Goal: Task Accomplishment & Management: Use online tool/utility

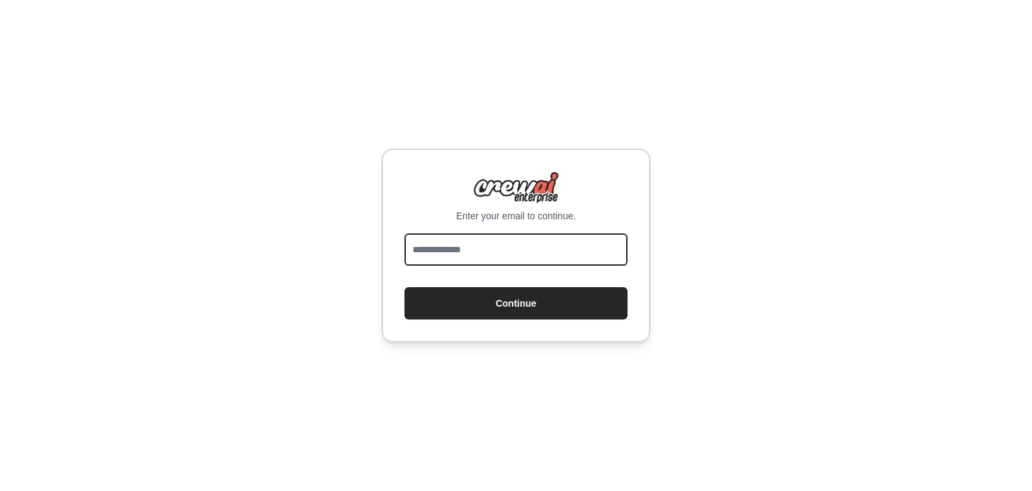
click at [472, 240] on input "email" at bounding box center [516, 249] width 223 height 32
type input "**********"
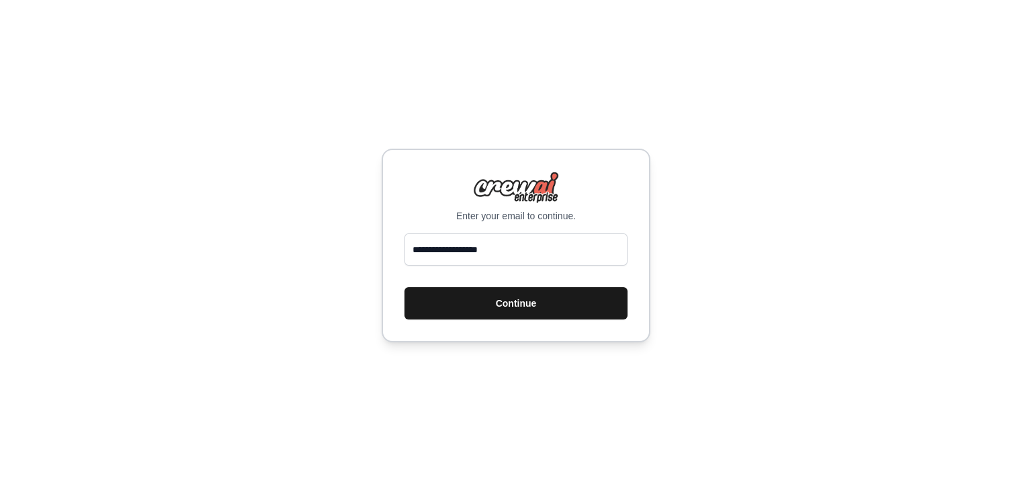
click at [527, 308] on button "Continue" at bounding box center [516, 303] width 223 height 32
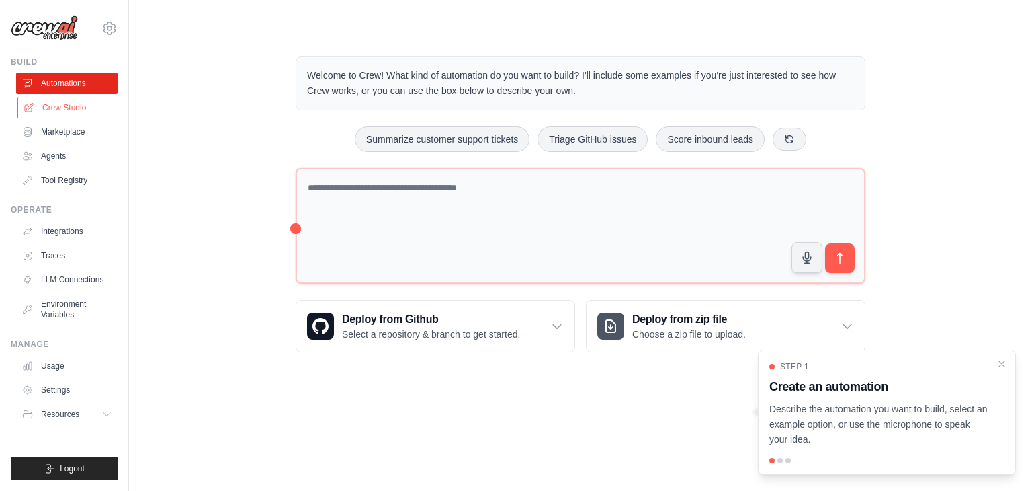
click at [41, 108] on link "Crew Studio" at bounding box center [67, 108] width 101 height 22
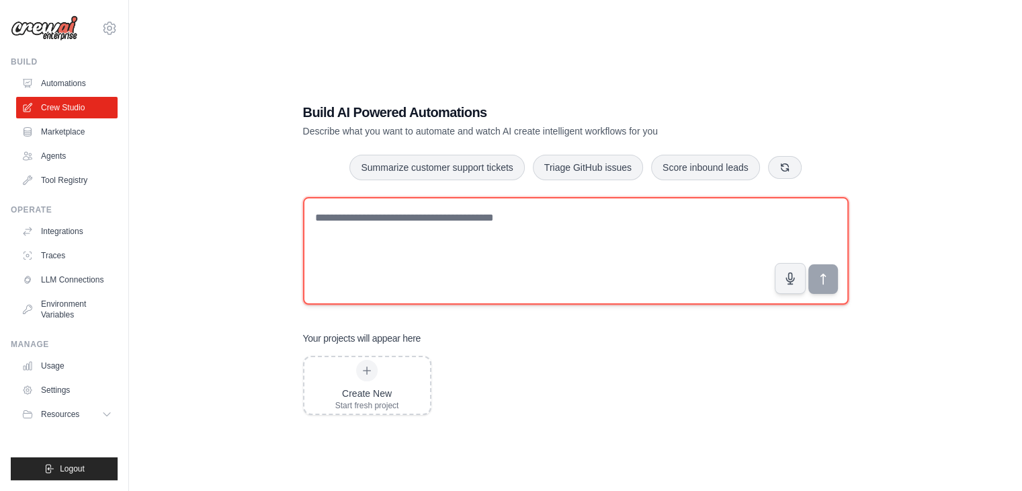
click at [519, 232] on textarea at bounding box center [576, 251] width 546 height 108
click at [511, 275] on textarea at bounding box center [576, 251] width 546 height 108
click at [448, 206] on textarea at bounding box center [576, 251] width 546 height 108
click at [415, 265] on textarea at bounding box center [576, 251] width 546 height 108
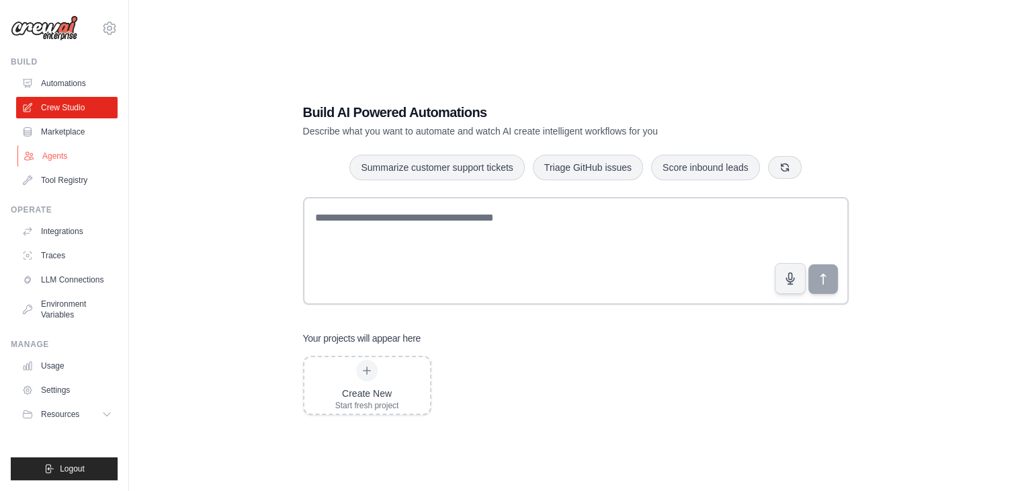
click at [55, 157] on link "Agents" at bounding box center [67, 156] width 101 height 22
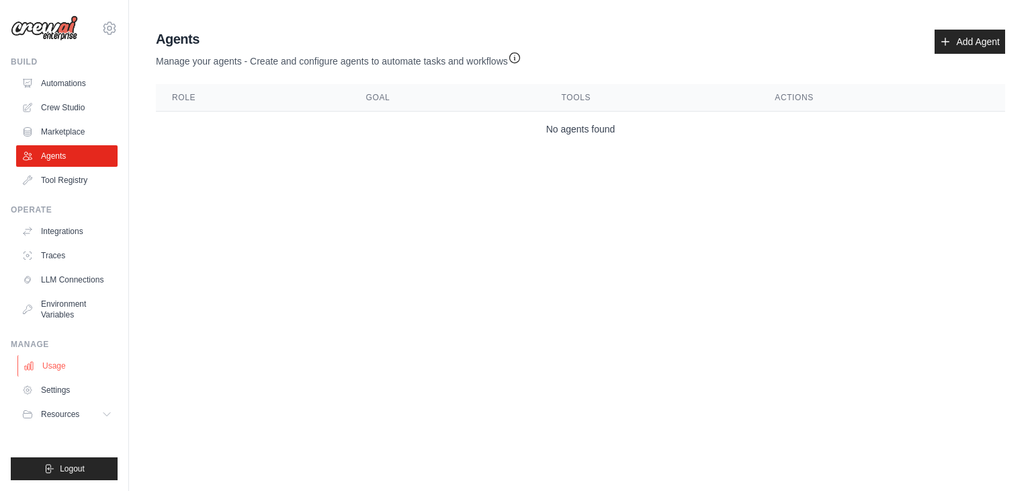
click at [48, 363] on link "Usage" at bounding box center [67, 366] width 101 height 22
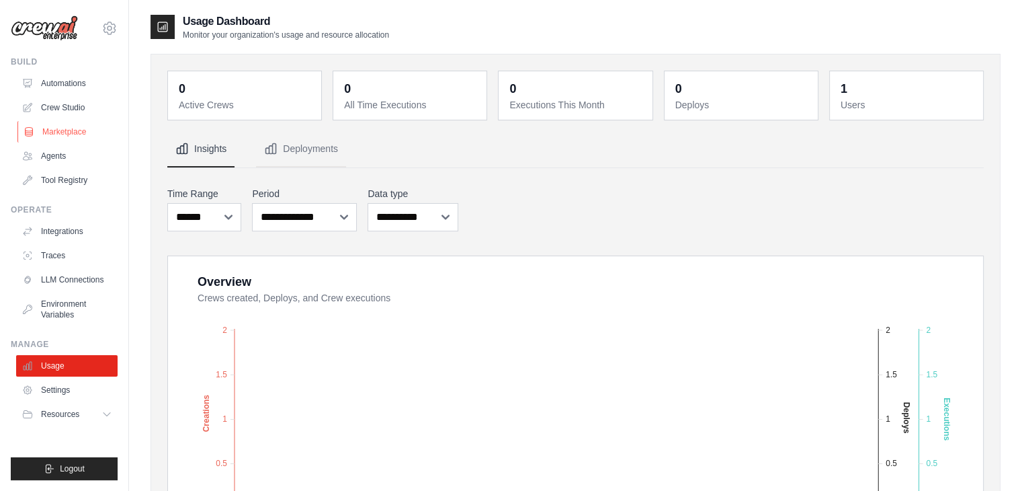
click at [45, 130] on link "Marketplace" at bounding box center [67, 132] width 101 height 22
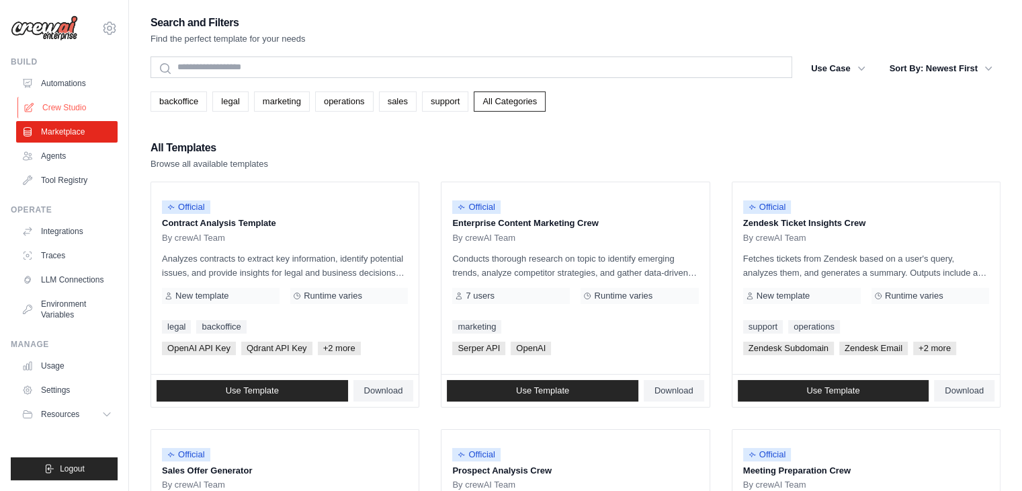
click at [65, 99] on link "Crew Studio" at bounding box center [67, 108] width 101 height 22
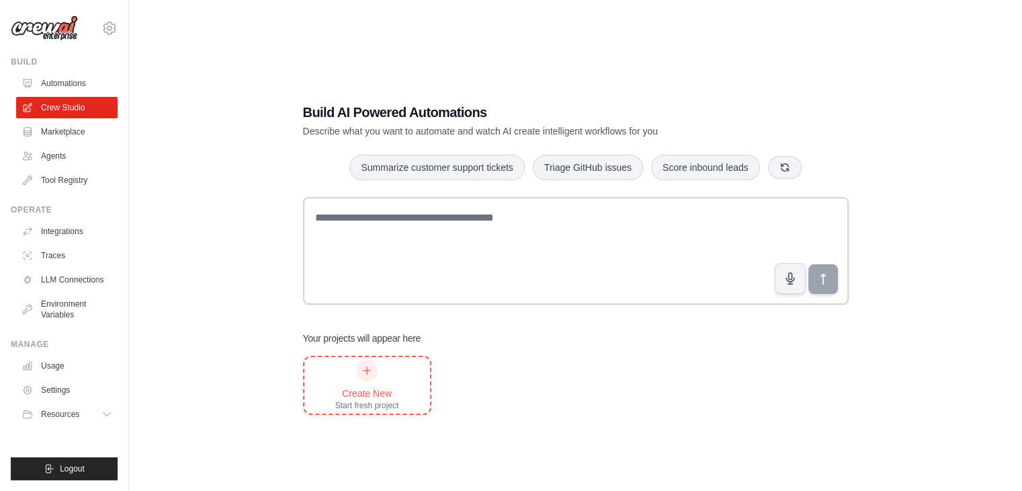
click at [376, 378] on div "Create New Start fresh project" at bounding box center [367, 384] width 64 height 51
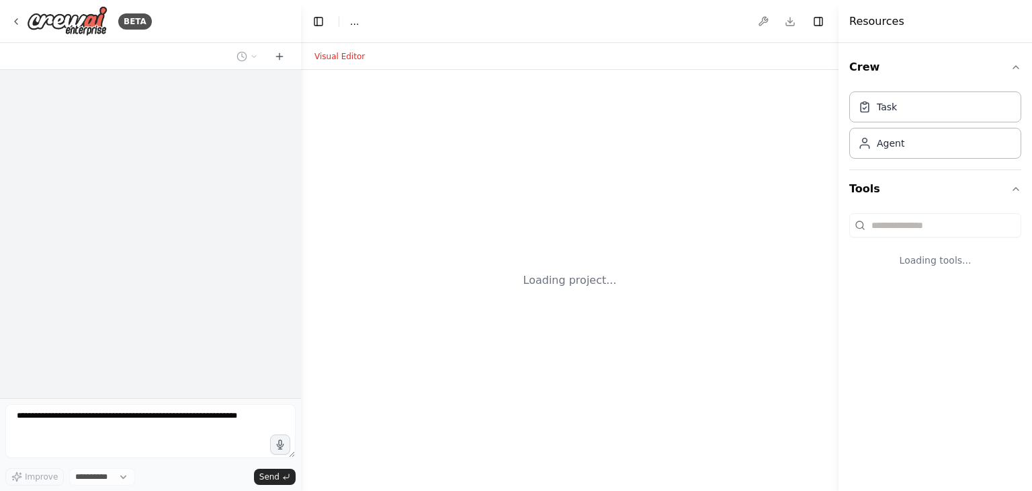
select select "****"
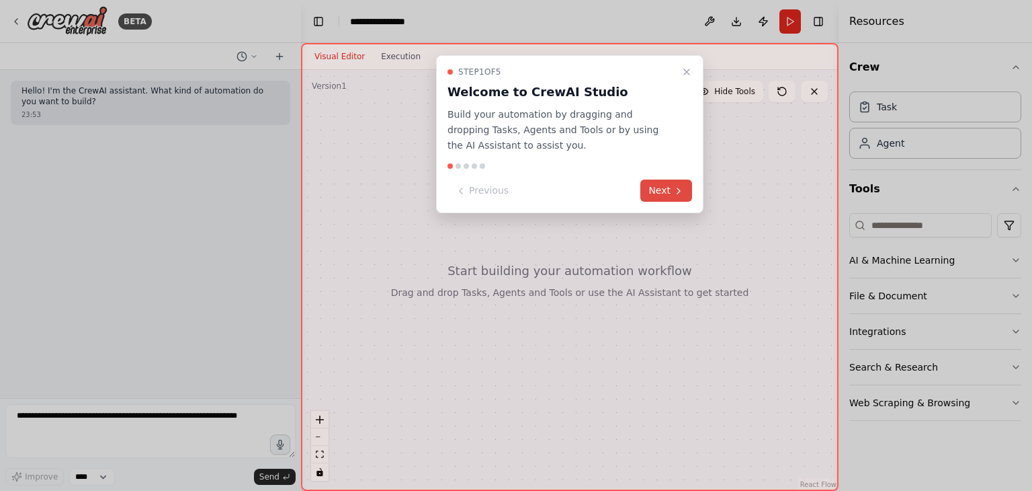
click at [669, 182] on button "Next" at bounding box center [666, 190] width 52 height 22
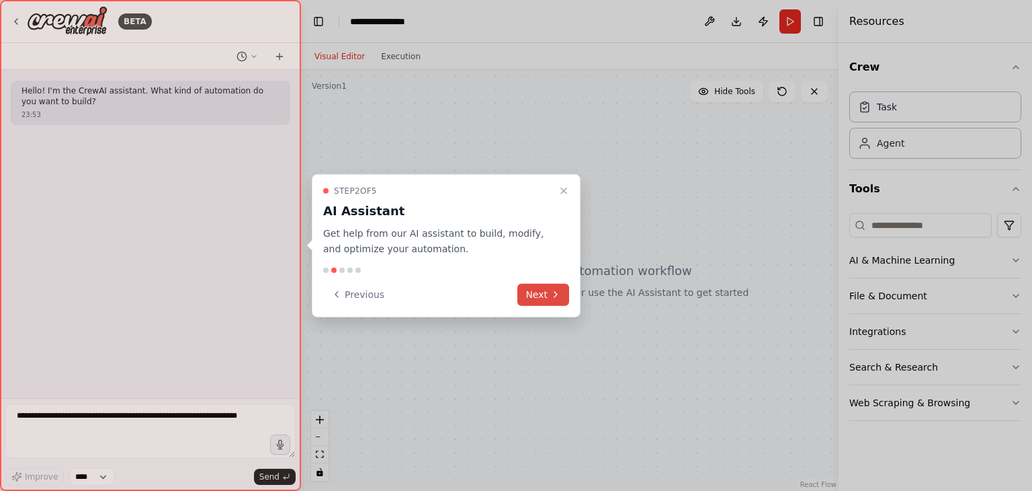
click at [543, 298] on button "Next" at bounding box center [543, 294] width 52 height 22
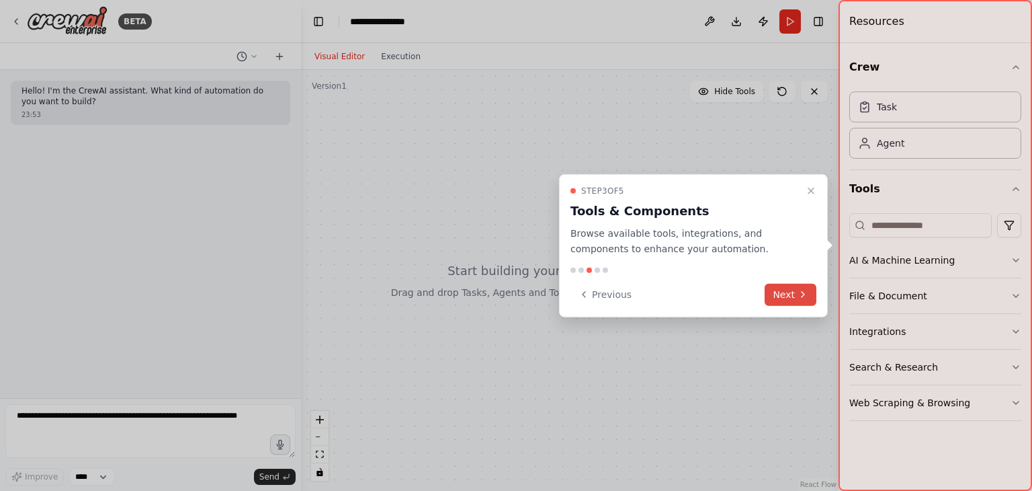
click at [779, 304] on button "Next" at bounding box center [791, 294] width 52 height 22
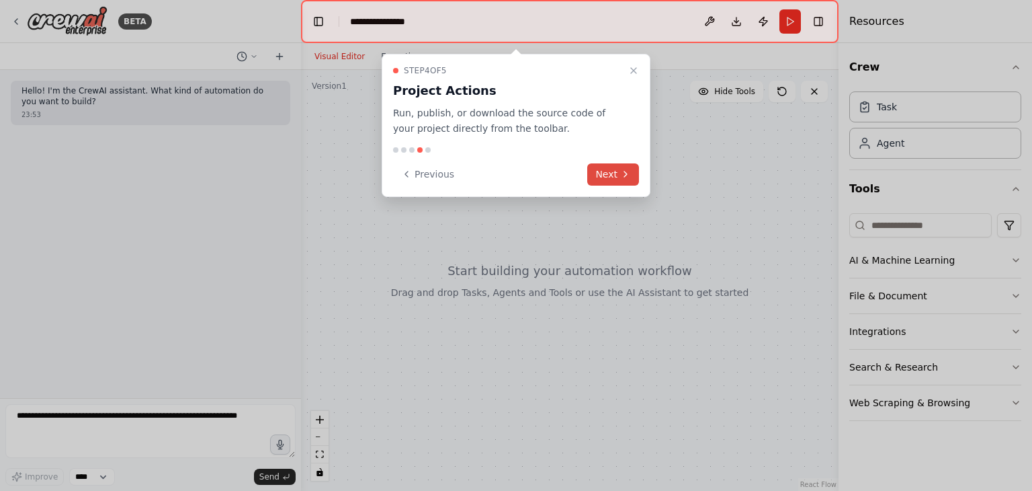
click at [624, 167] on button "Next" at bounding box center [613, 174] width 52 height 22
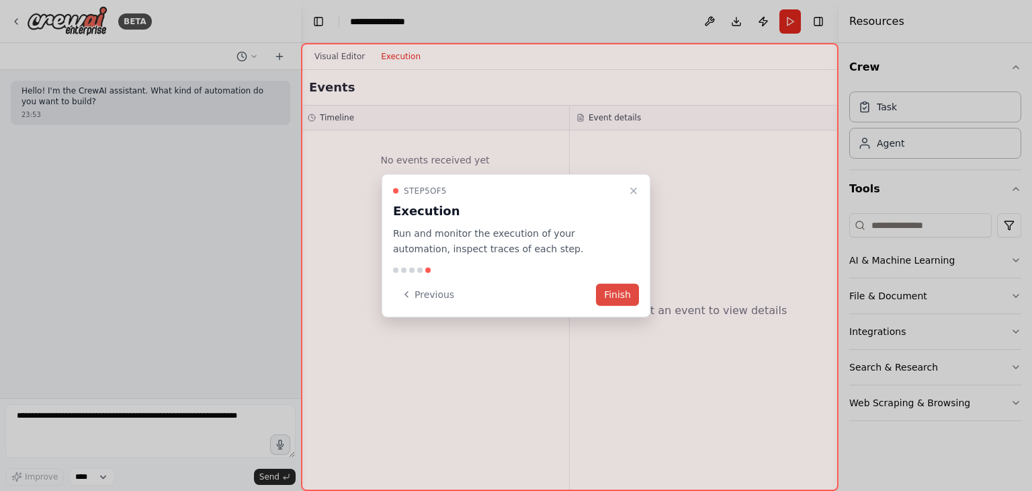
click at [619, 286] on button "Finish" at bounding box center [617, 294] width 43 height 22
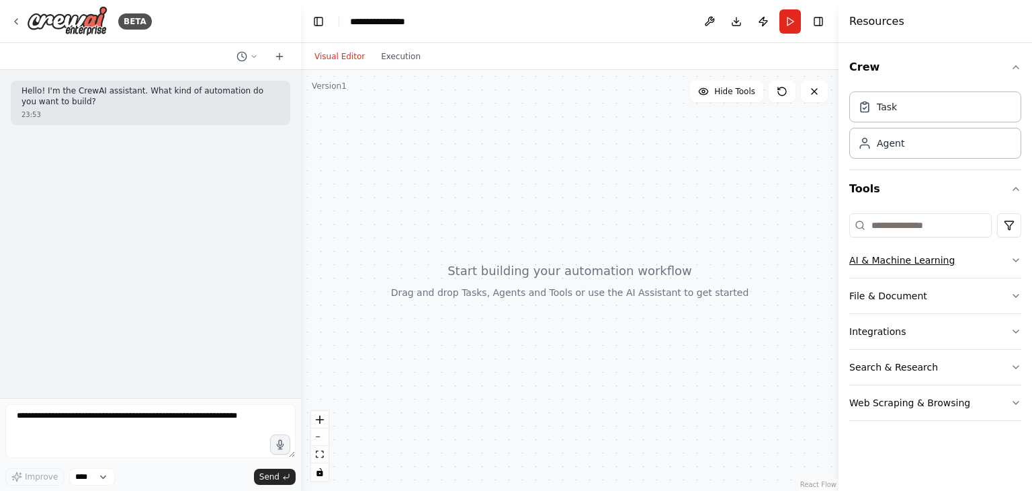
click at [984, 268] on button "AI & Machine Learning" at bounding box center [935, 260] width 172 height 35
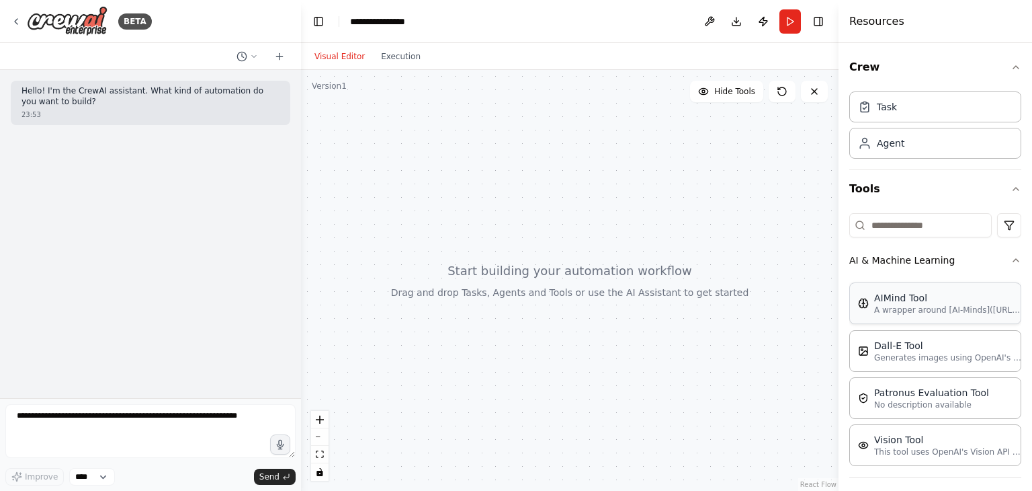
click at [949, 294] on div "AIMind Tool" at bounding box center [948, 297] width 148 height 13
click at [914, 313] on p "A wrapper around [AI-Minds]([URL][DOMAIN_NAME]). Useful for when you need answe…" at bounding box center [948, 309] width 148 height 11
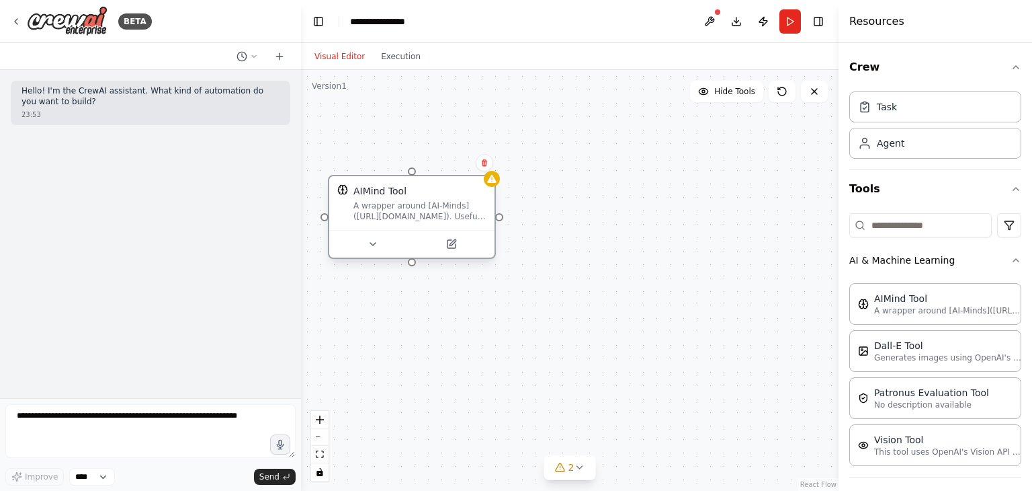
drag, startPoint x: 727, startPoint y: 377, endPoint x: 407, endPoint y: 216, distance: 358.8
click at [407, 216] on div "A wrapper around [AI-Minds]([URL][DOMAIN_NAME]). Useful for when you need answe…" at bounding box center [419, 211] width 133 height 22
click at [414, 266] on div "AIMind Tool A wrapper around [AI-Minds]([URL][DOMAIN_NAME]). Useful for when yo…" at bounding box center [570, 280] width 538 height 421
click at [456, 250] on button at bounding box center [451, 244] width 76 height 16
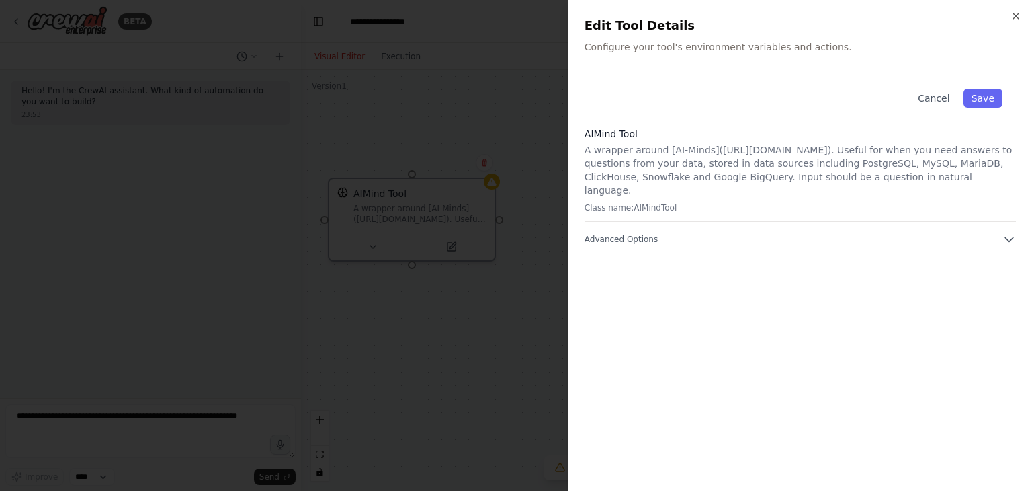
click at [1019, 9] on div "Close Edit Tool Details Configure your tool's environment variables and actions…" at bounding box center [800, 245] width 464 height 491
click at [1016, 15] on icon "button" at bounding box center [1015, 15] width 5 height 5
